Goal: Complete application form

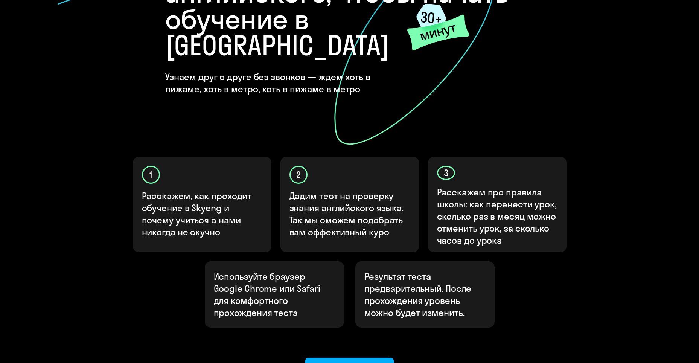
scroll to position [181, 0]
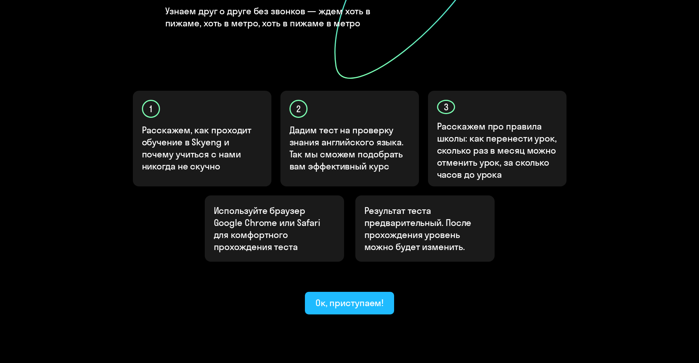
click at [352, 296] on div "Ок, приступаем!" at bounding box center [349, 302] width 68 height 12
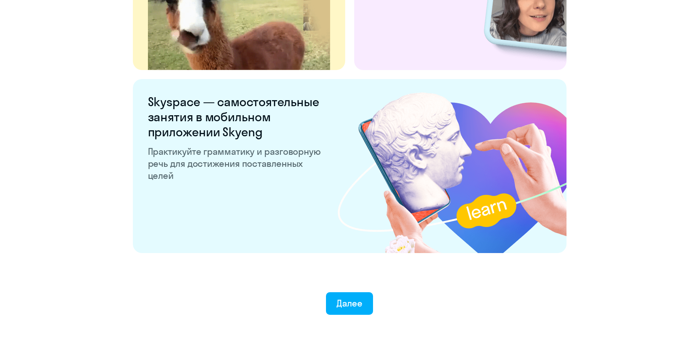
scroll to position [1381, 0]
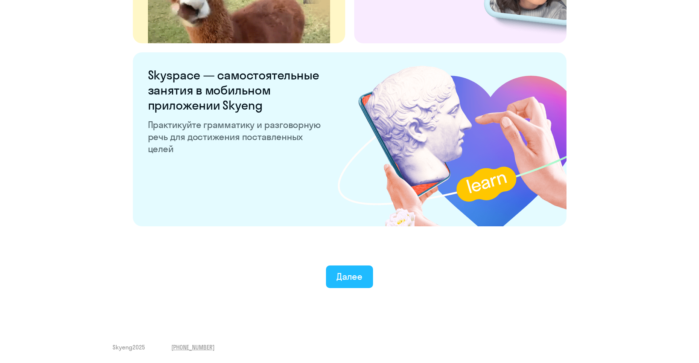
click at [345, 275] on div "Далее" at bounding box center [349, 276] width 26 height 12
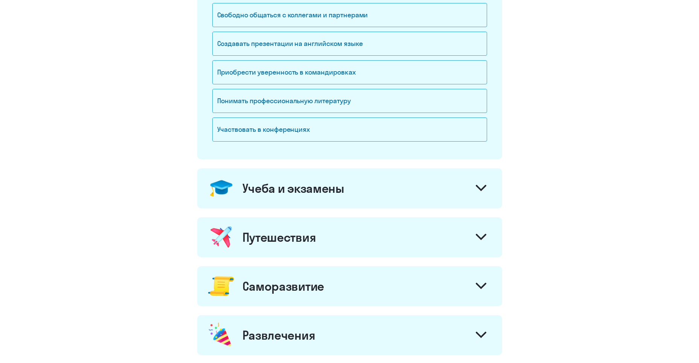
scroll to position [54, 0]
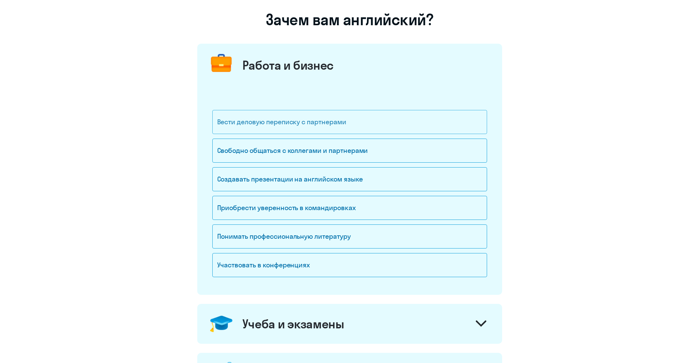
click at [304, 120] on div "Вести деловую переписку с партнерами" at bounding box center [349, 122] width 275 height 24
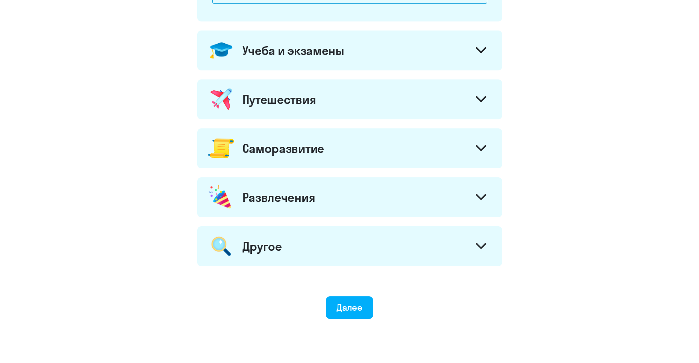
scroll to position [355, 0]
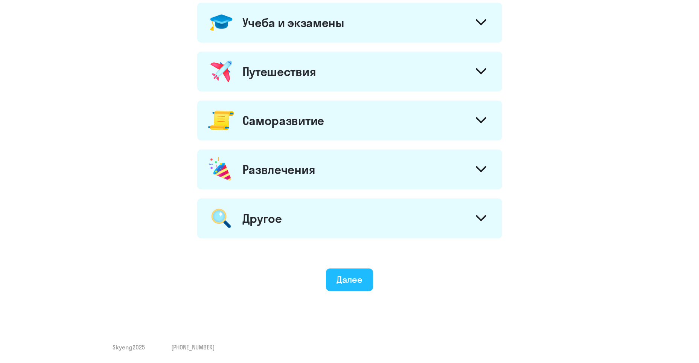
drag, startPoint x: 358, startPoint y: 277, endPoint x: 368, endPoint y: 282, distance: 11.8
click at [358, 276] on div "Далее" at bounding box center [349, 279] width 26 height 12
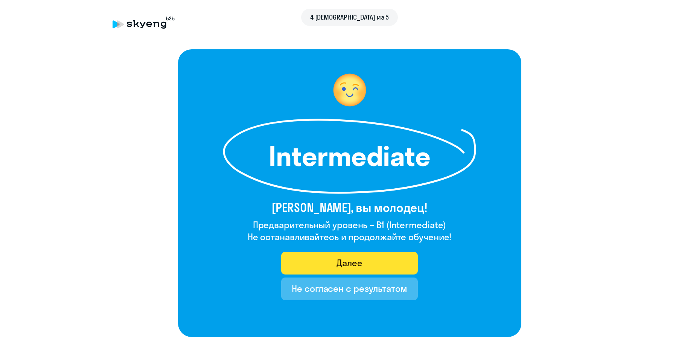
click at [354, 262] on div "Далее" at bounding box center [349, 263] width 26 height 12
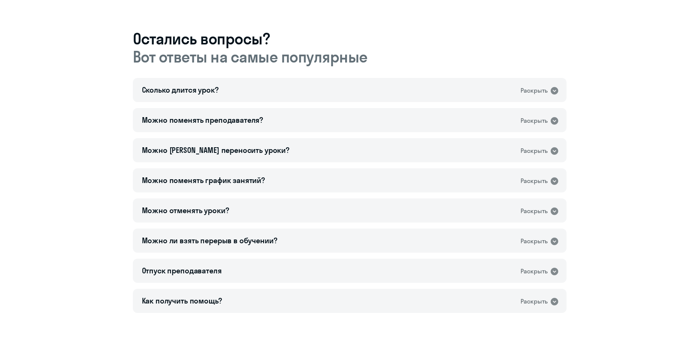
scroll to position [424, 0]
